Goal: Find specific page/section: Find specific page/section

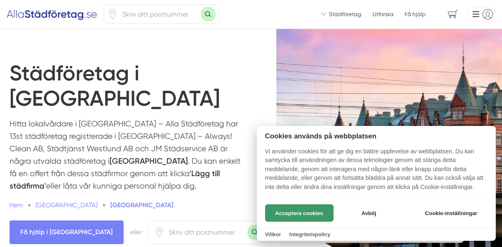
click at [308, 212] on button "Acceptera cookies" at bounding box center [299, 212] width 68 height 17
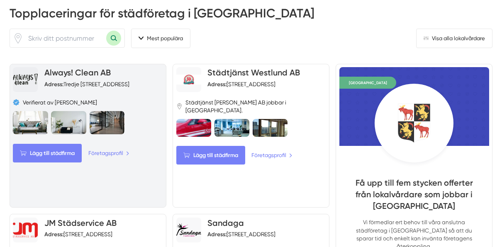
scroll to position [290, 0]
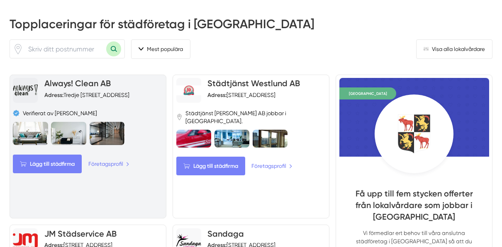
click at [58, 92] on strong "Adress:" at bounding box center [53, 95] width 19 height 7
click at [93, 91] on div "Adress: [STREET_ADDRESS]" at bounding box center [86, 95] width 85 height 8
drag, startPoint x: 93, startPoint y: 60, endPoint x: 125, endPoint y: 129, distance: 75.3
click at [125, 160] on link "Företagsprofil" at bounding box center [109, 164] width 42 height 9
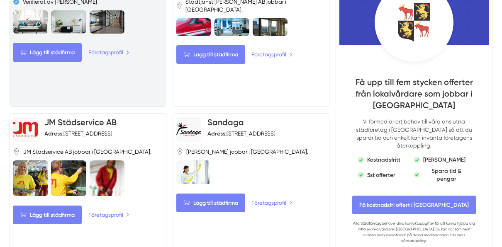
scroll to position [415, 0]
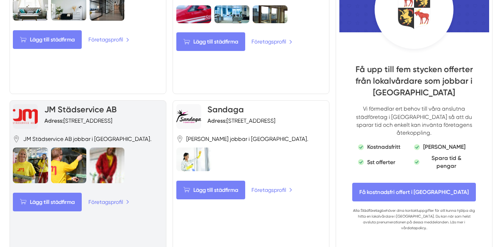
click at [68, 104] on link "JM Städservice AB" at bounding box center [80, 109] width 72 height 10
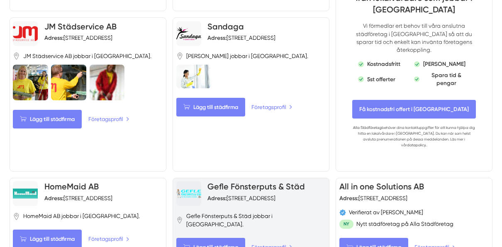
scroll to position [539, 0]
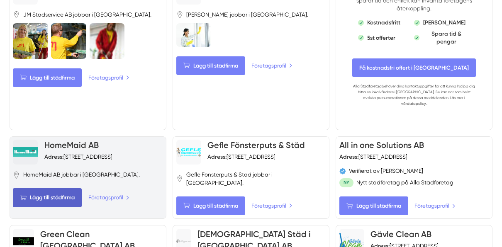
click at [63, 188] on span "Lägg till städfirma" at bounding box center [47, 197] width 69 height 19
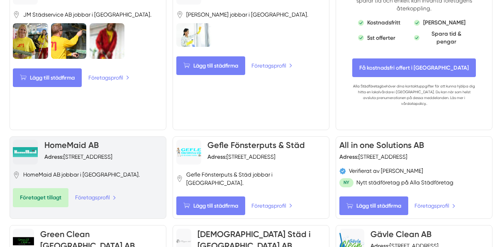
click at [46, 188] on span "Företaget tillagt" at bounding box center [41, 197] width 56 height 19
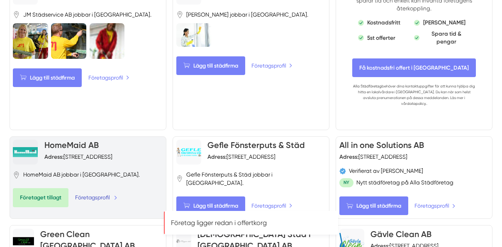
click at [95, 193] on link "Företagsprofil" at bounding box center [96, 197] width 42 height 9
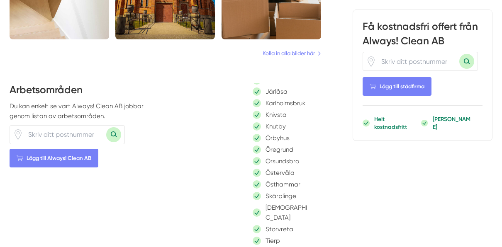
scroll to position [124, 0]
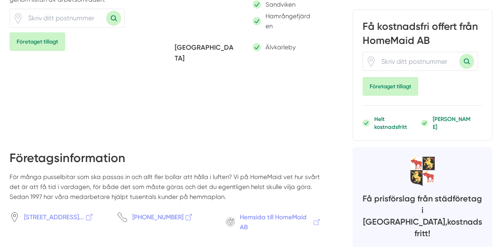
scroll to position [663, 0]
